Goal: Navigation & Orientation: Understand site structure

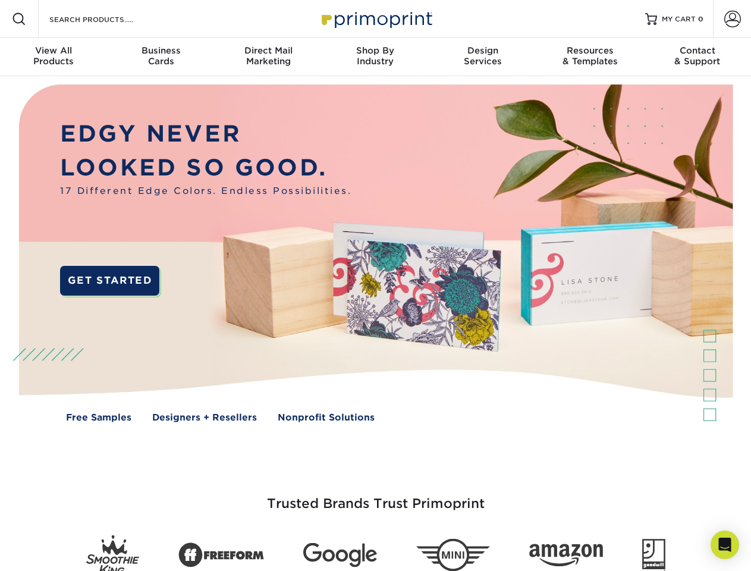
click at [375, 286] on img at bounding box center [376, 262] width 744 height 372
click at [19, 19] on span at bounding box center [19, 19] width 14 height 14
click at [732, 19] on span at bounding box center [733, 19] width 17 height 17
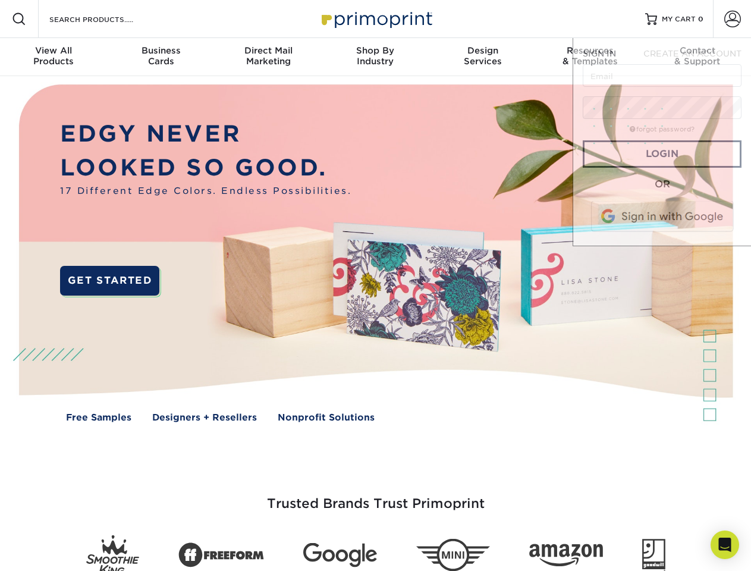
click at [54, 57] on div "View All Products" at bounding box center [53, 55] width 107 height 21
click at [161, 57] on div "Business Cards" at bounding box center [160, 55] width 107 height 21
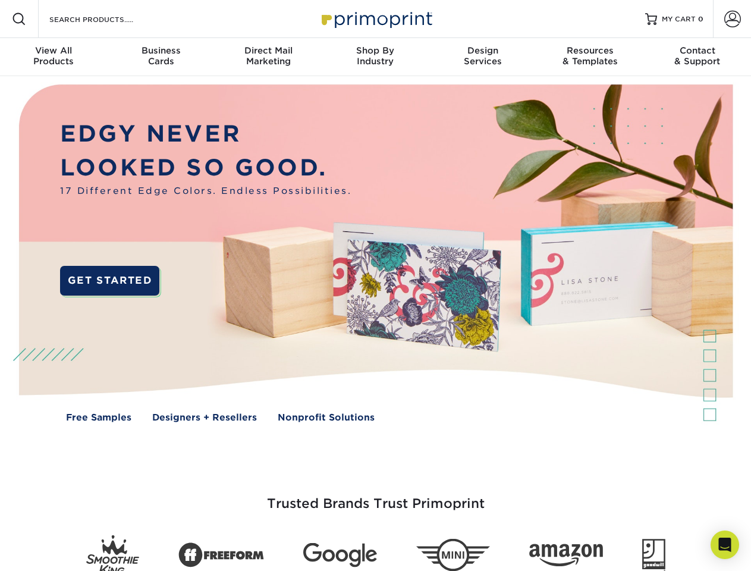
click at [268, 57] on div "Direct Mail Marketing" at bounding box center [268, 55] width 107 height 21
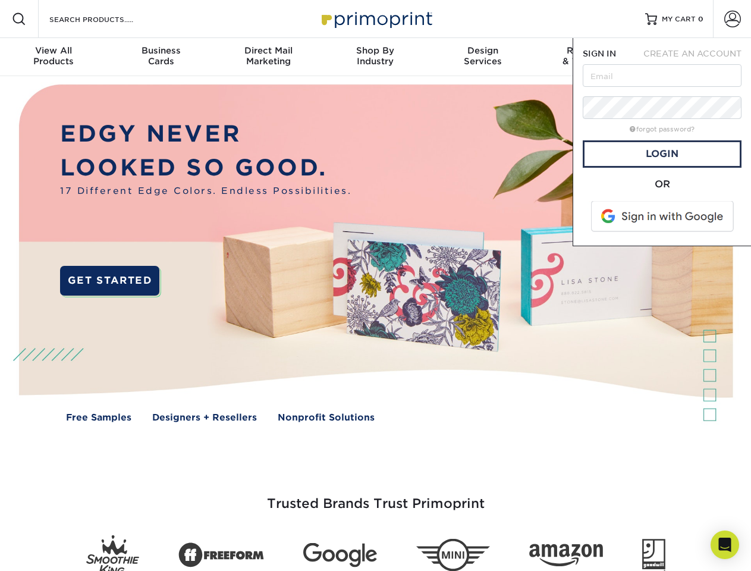
click at [375, 57] on div "Shop By Industry" at bounding box center [375, 55] width 107 height 21
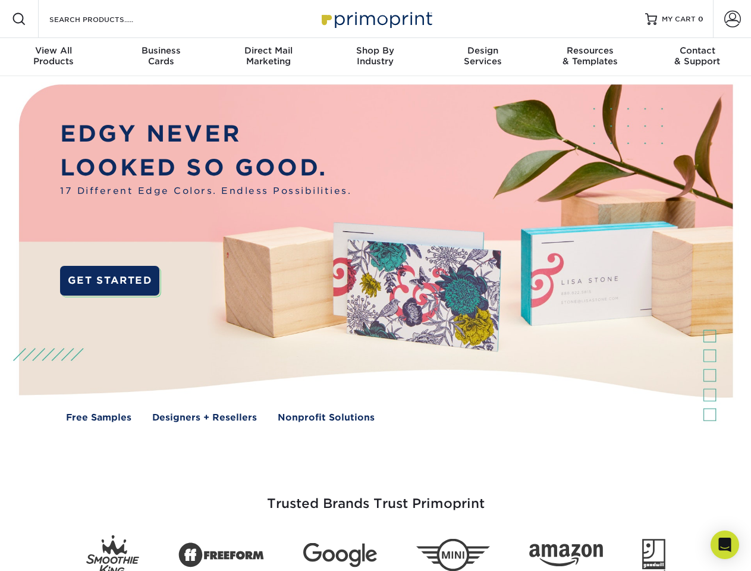
click at [483, 57] on div "Design Services" at bounding box center [483, 55] width 107 height 21
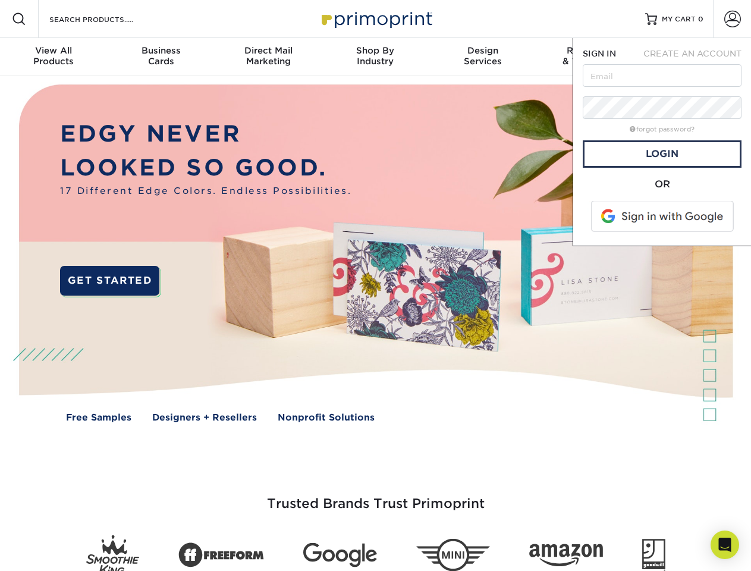
click at [590, 57] on span "SIGN IN" at bounding box center [599, 54] width 33 height 10
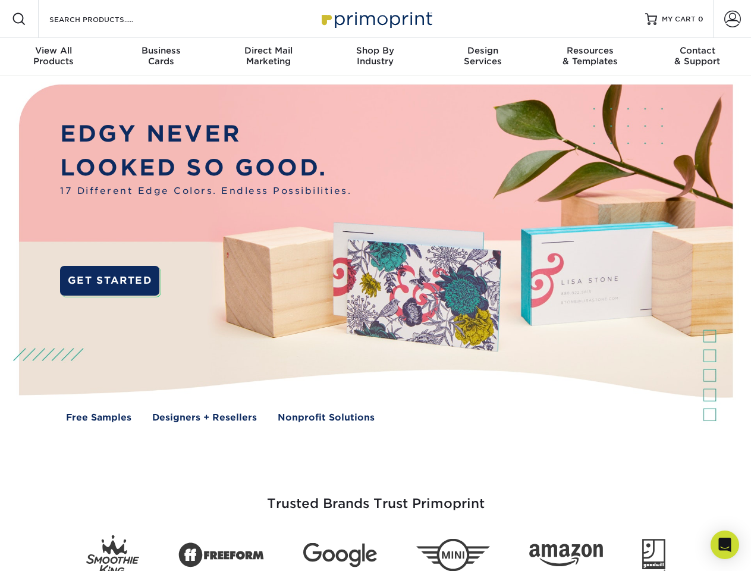
click at [698, 57] on div "Contact & Support" at bounding box center [697, 55] width 107 height 21
